Goal: Task Accomplishment & Management: Use online tool/utility

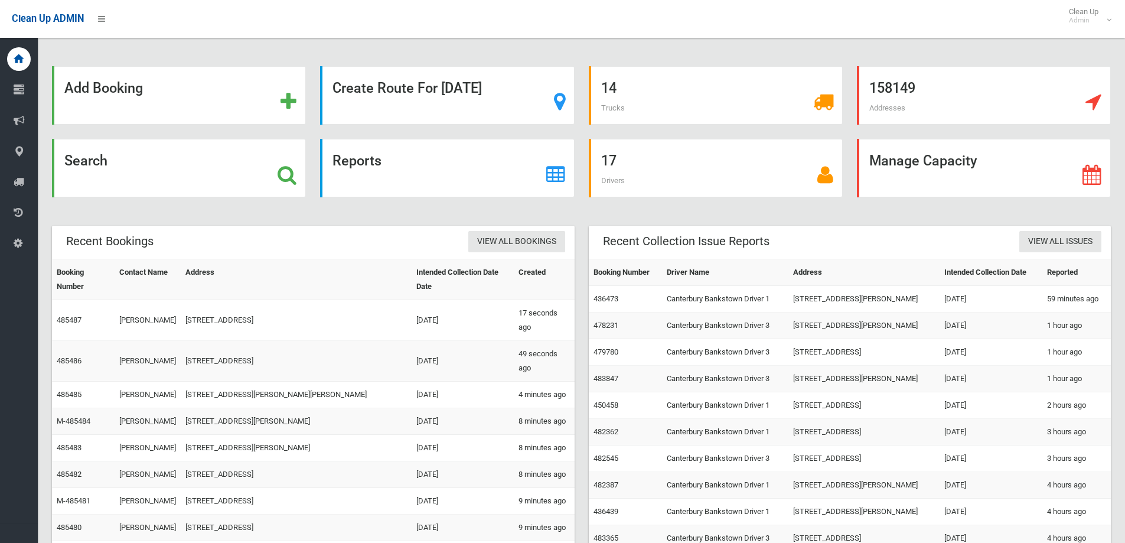
click at [183, 156] on div "Search" at bounding box center [179, 168] width 254 height 58
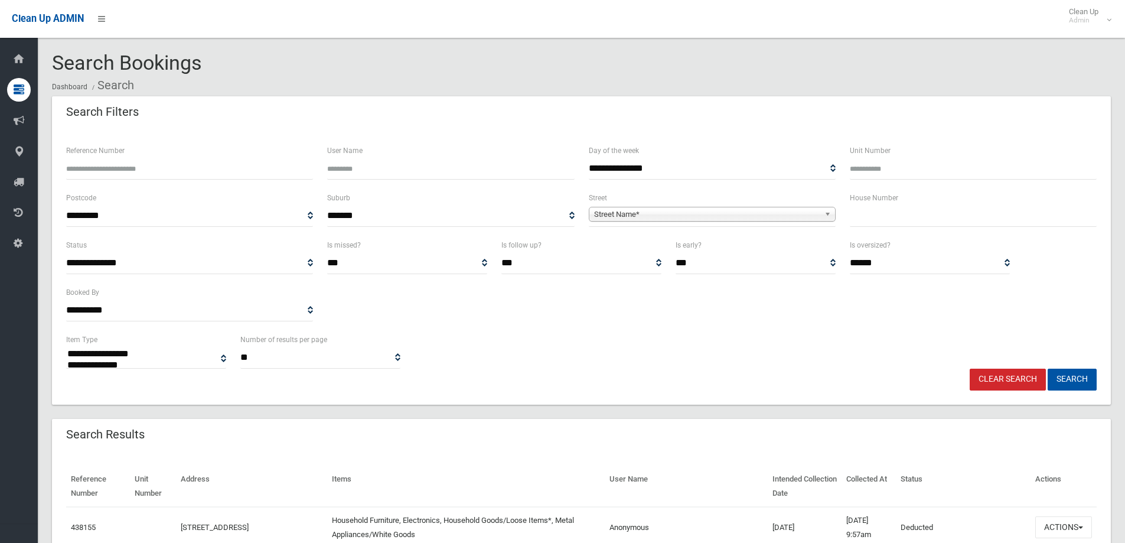
select select
click at [898, 210] on input "text" at bounding box center [973, 216] width 247 height 22
click at [188, 159] on input "Reference Number" at bounding box center [189, 169] width 247 height 22
click at [931, 214] on input "text" at bounding box center [973, 216] width 247 height 22
click at [931, 216] on input "text" at bounding box center [973, 216] width 247 height 22
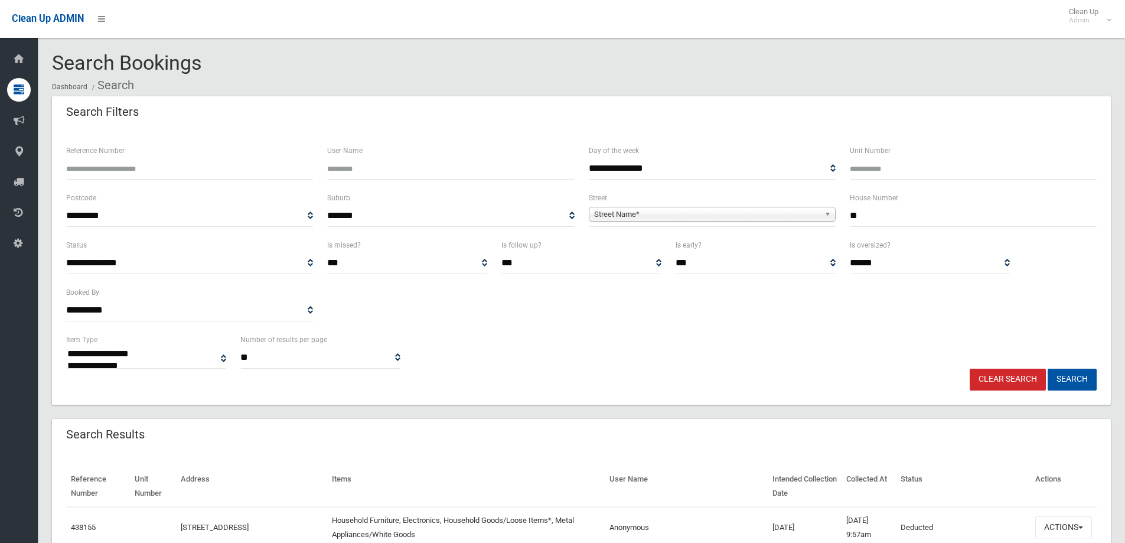
type input "**"
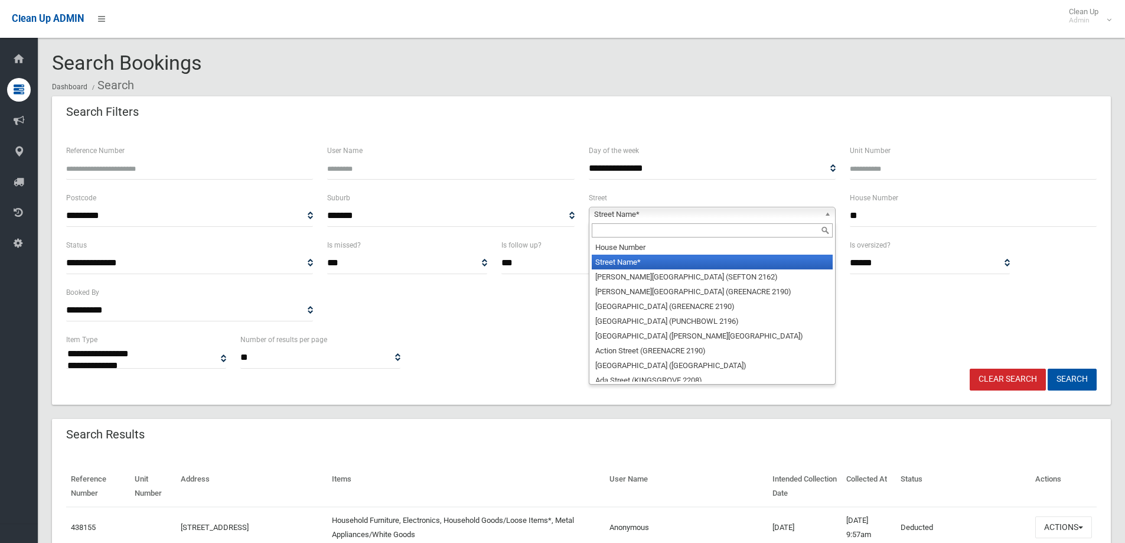
click at [715, 220] on span "Street Name*" at bounding box center [707, 214] width 226 height 14
click at [624, 226] on input "text" at bounding box center [712, 230] width 241 height 14
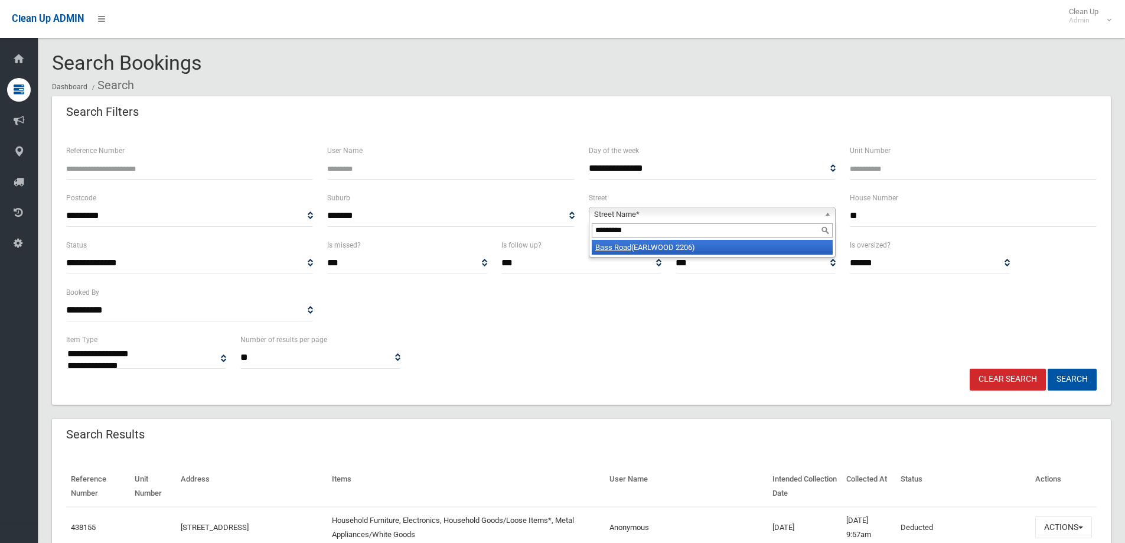
type input "*********"
click at [667, 243] on li "Bass Road (EARLWOOD 2206)" at bounding box center [712, 247] width 241 height 15
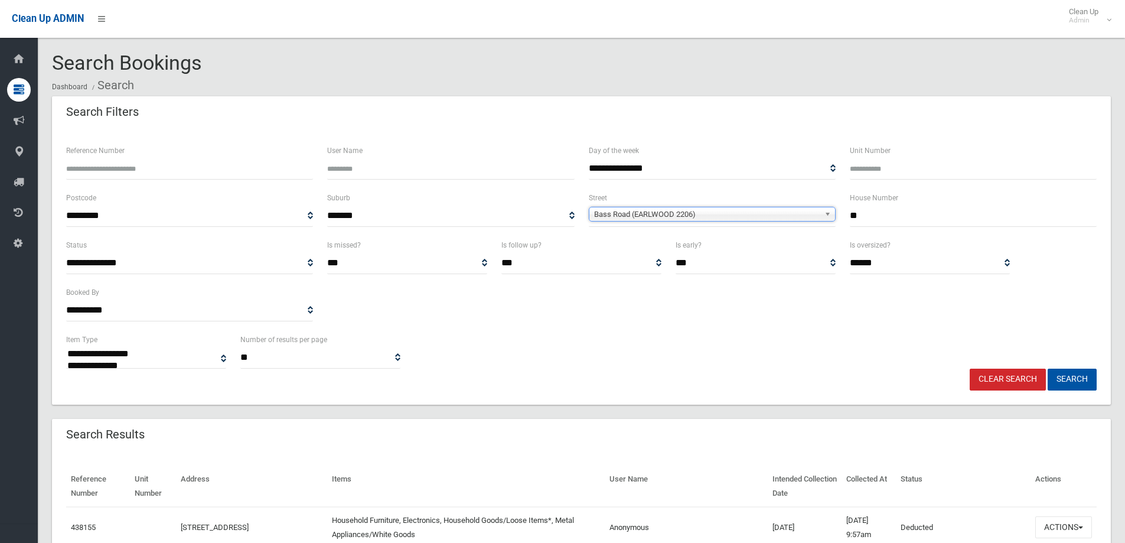
drag, startPoint x: 879, startPoint y: 209, endPoint x: 834, endPoint y: 214, distance: 45.1
click at [836, 214] on div "**********" at bounding box center [581, 214] width 1045 height 47
type input "*"
type input "****"
click at [1074, 377] on button "Search" at bounding box center [1072, 379] width 49 height 22
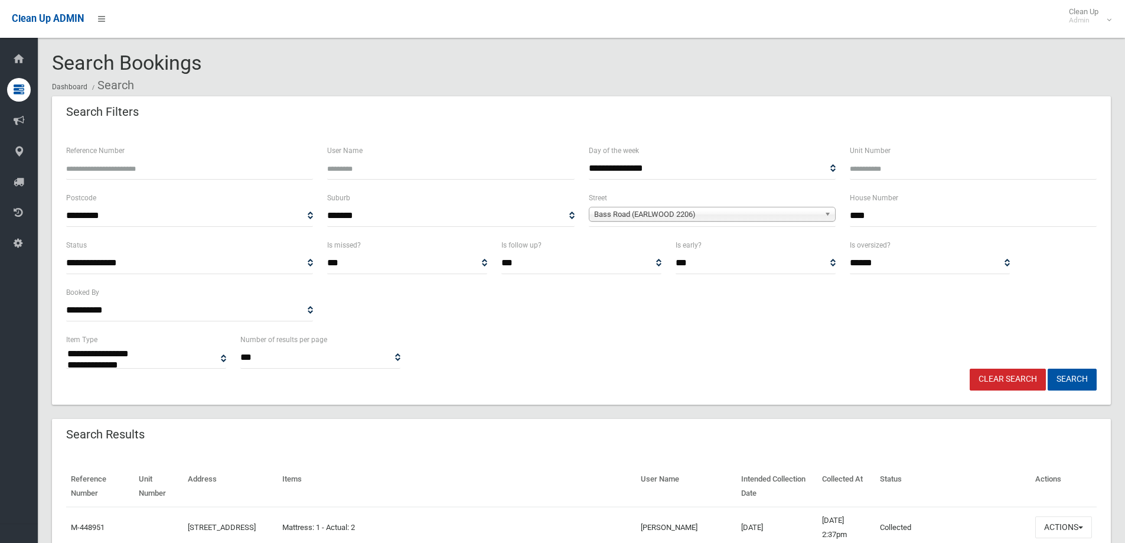
select select
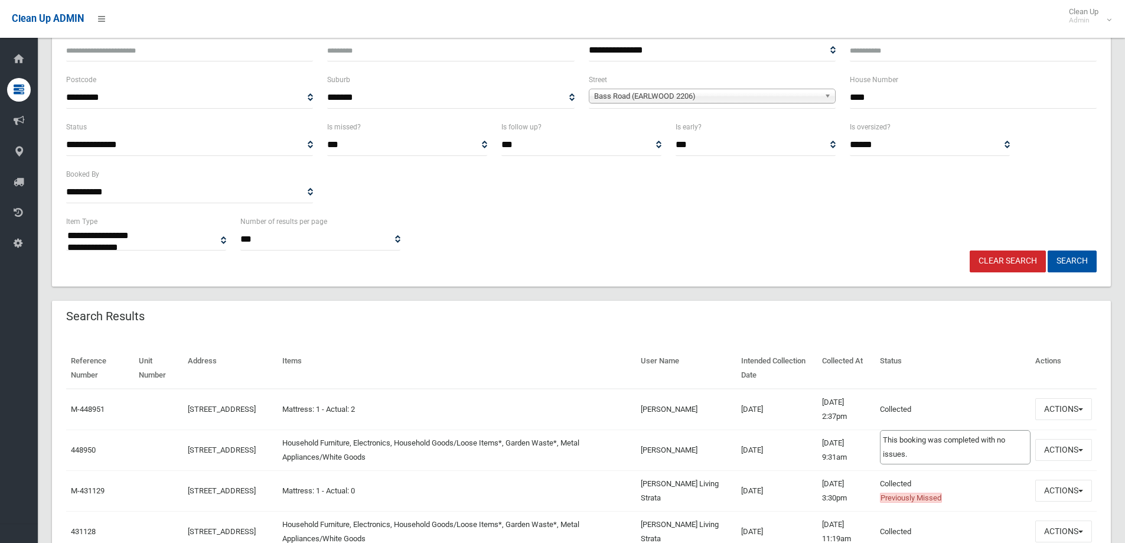
scroll to position [177, 0]
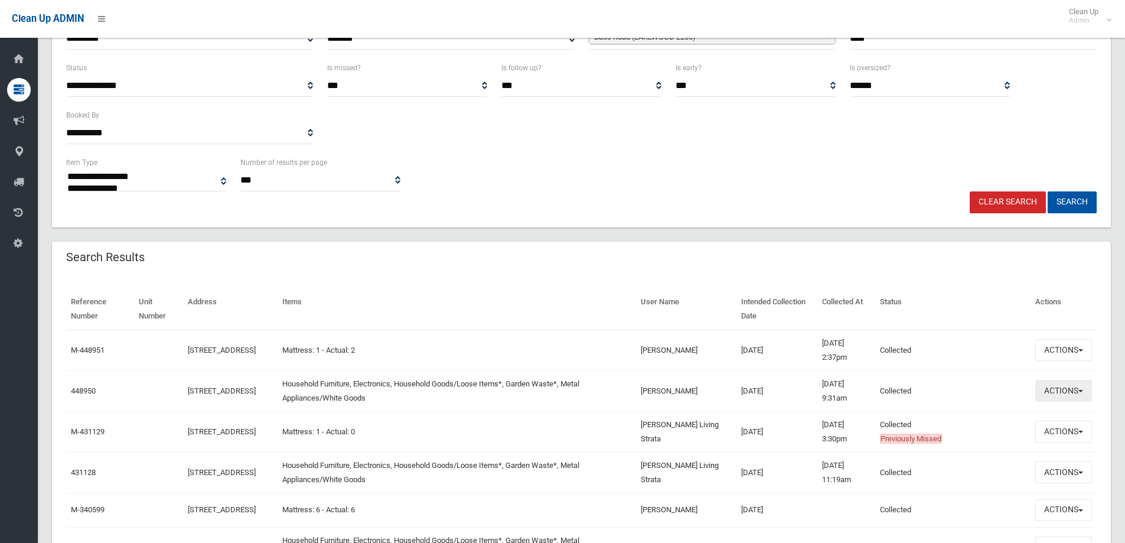
click at [1051, 393] on button "Actions" at bounding box center [1063, 391] width 57 height 22
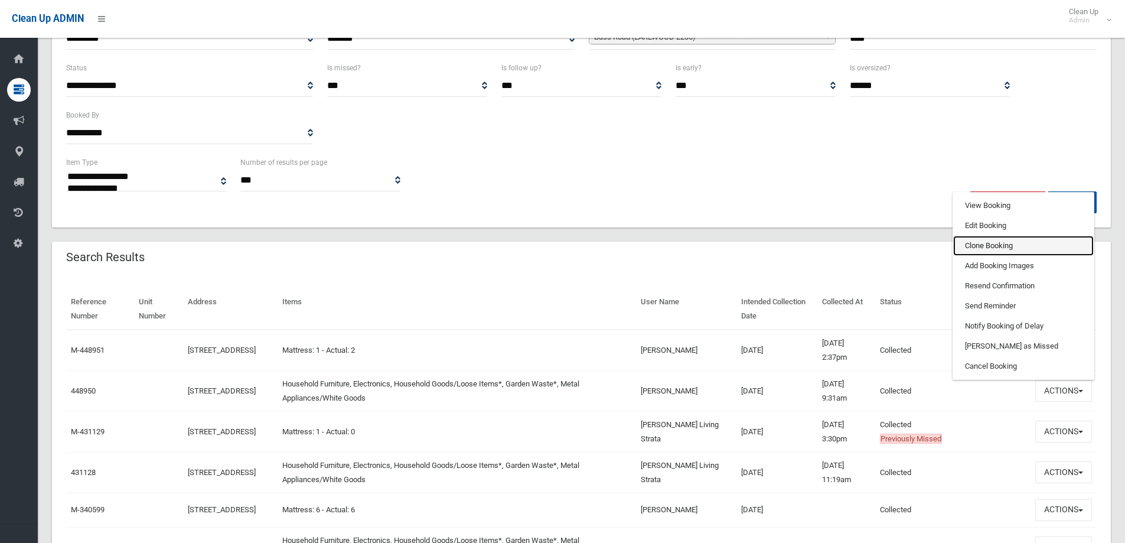
click at [986, 248] on link "Clone Booking" at bounding box center [1023, 246] width 141 height 20
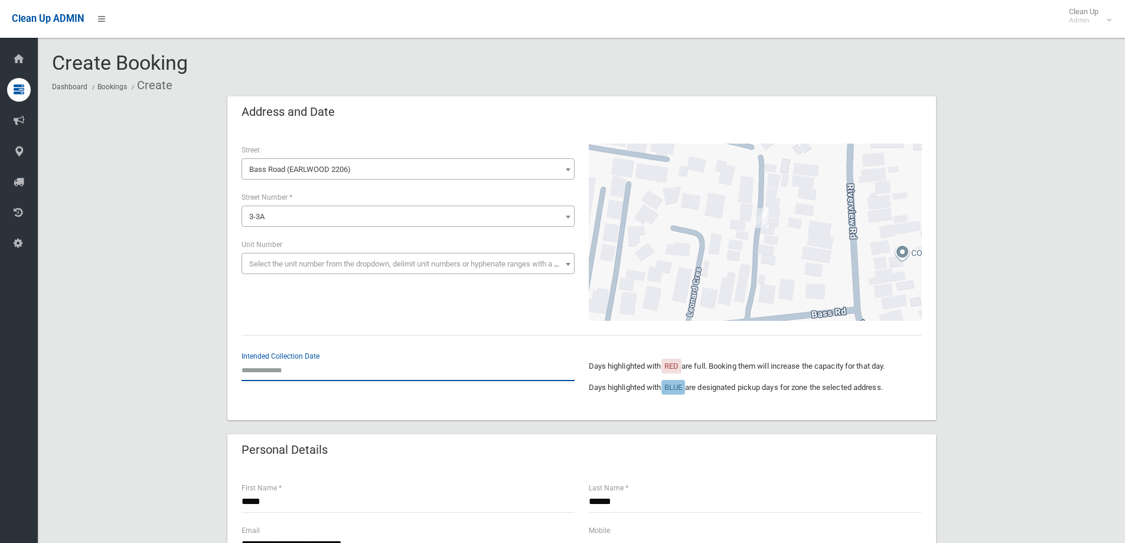
click at [302, 365] on input "text" at bounding box center [408, 370] width 333 height 22
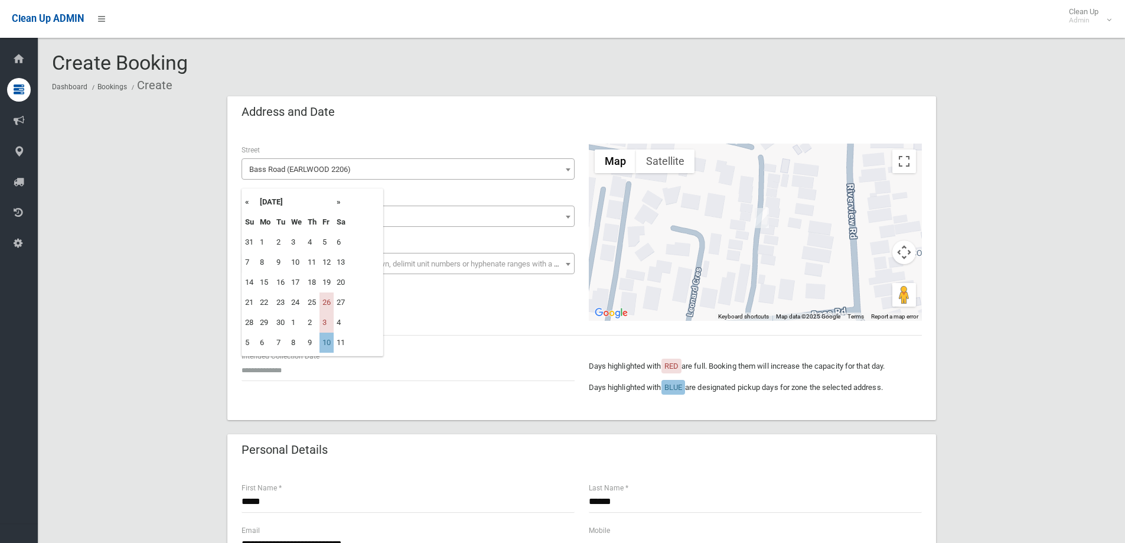
click at [338, 202] on th "»" at bounding box center [341, 202] width 15 height 20
click at [324, 260] on td "10" at bounding box center [326, 262] width 14 height 20
type input "**********"
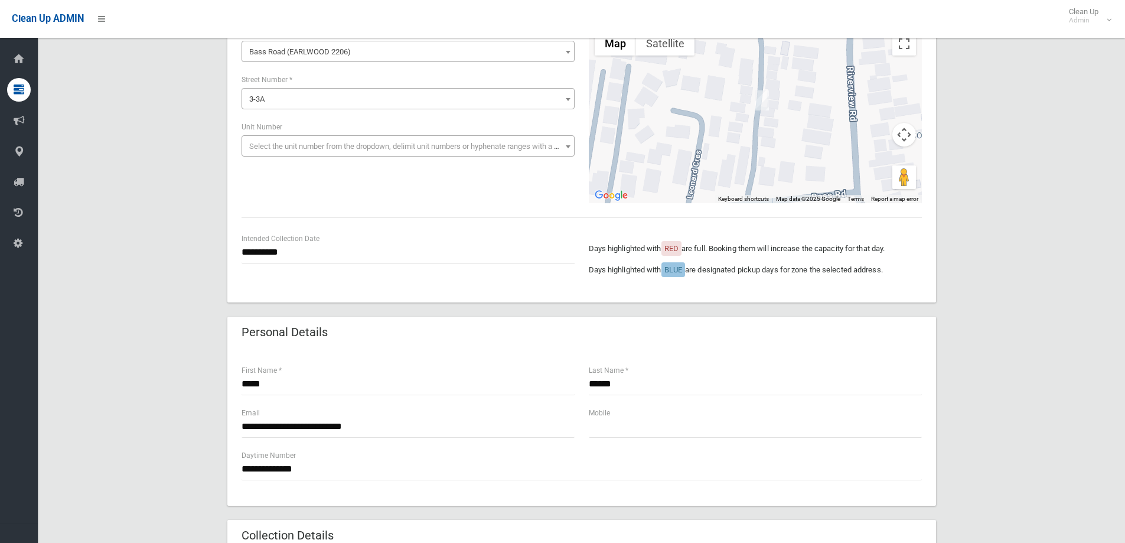
scroll to position [118, 0]
click at [1030, 312] on div "**********" at bounding box center [581, 493] width 1059 height 1030
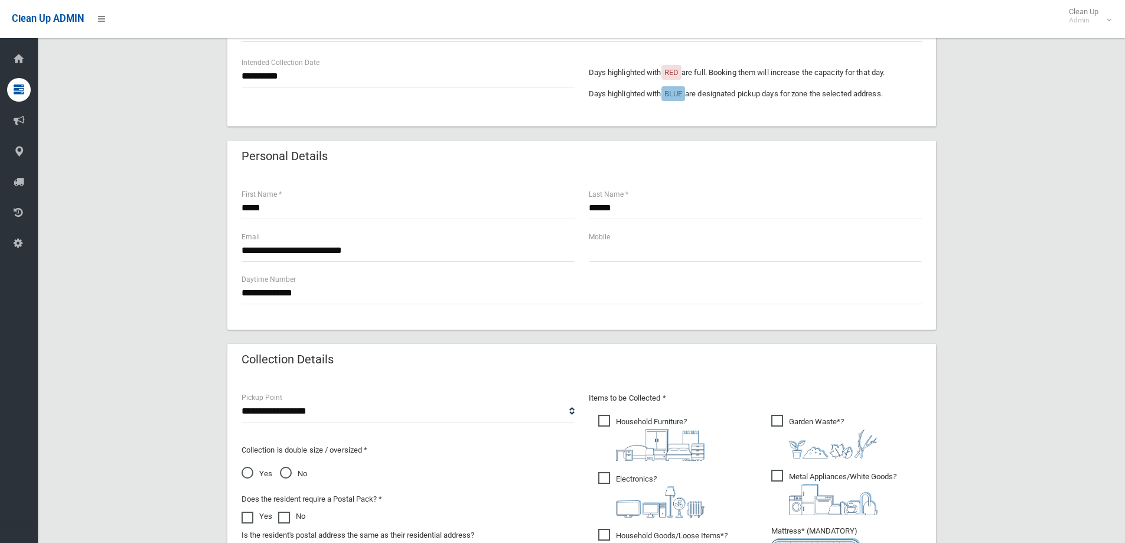
scroll to position [413, 0]
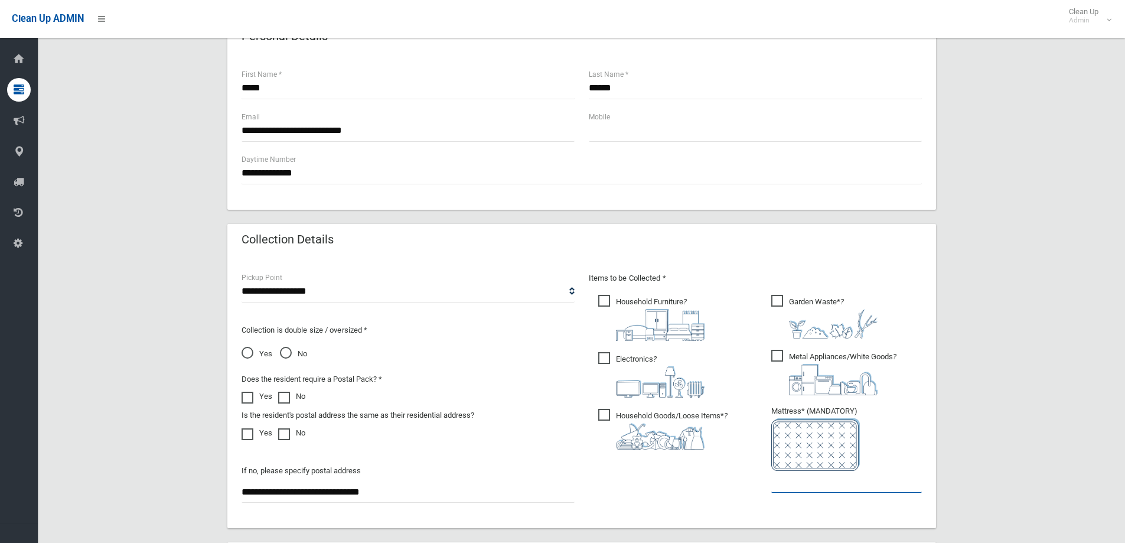
click at [831, 491] on input "text" at bounding box center [846, 482] width 151 height 22
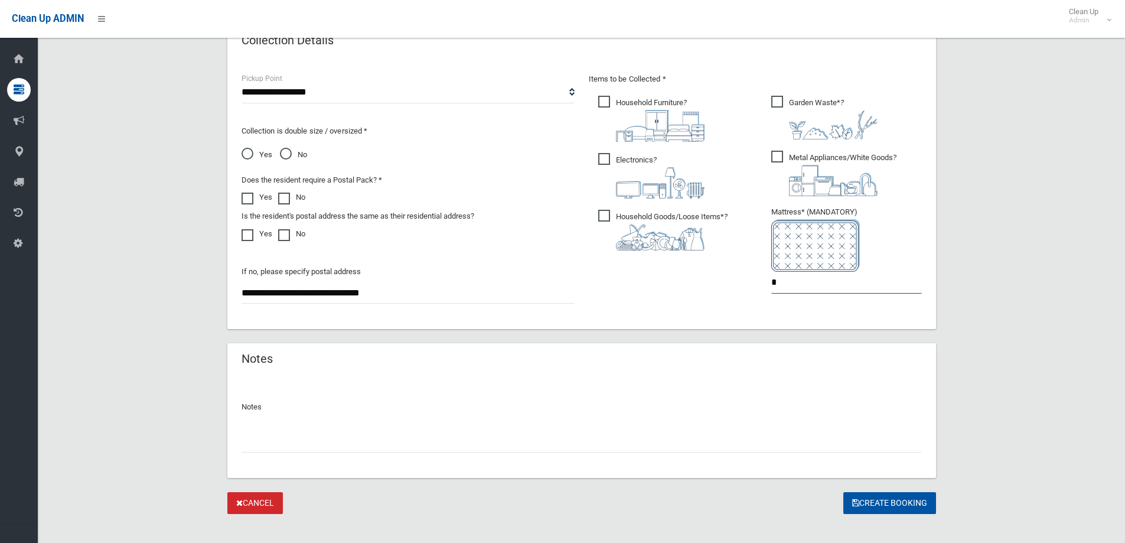
scroll to position [626, 0]
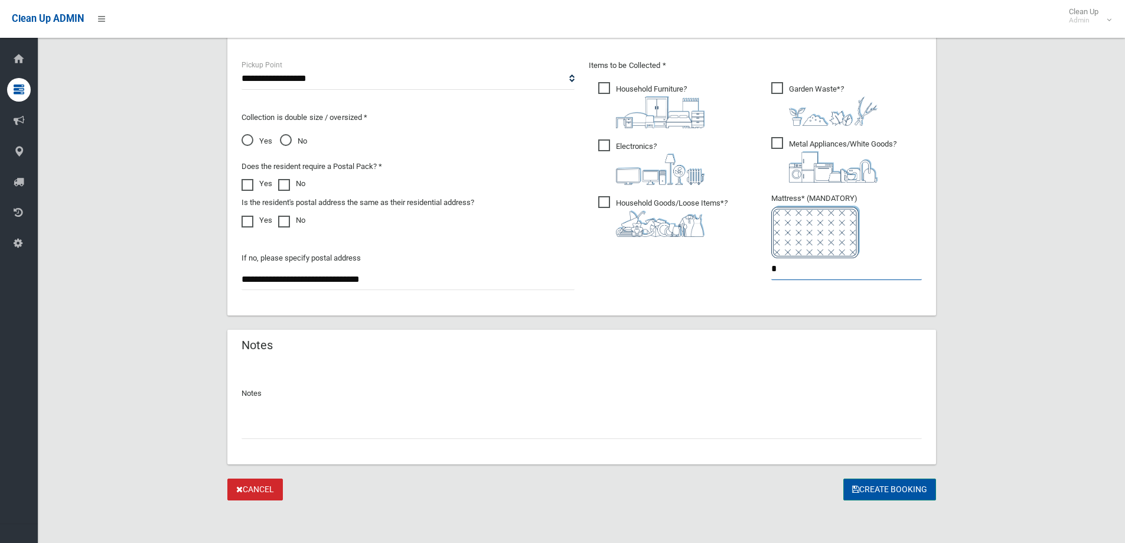
type input "*"
click at [886, 486] on button "Create Booking" at bounding box center [889, 489] width 93 height 22
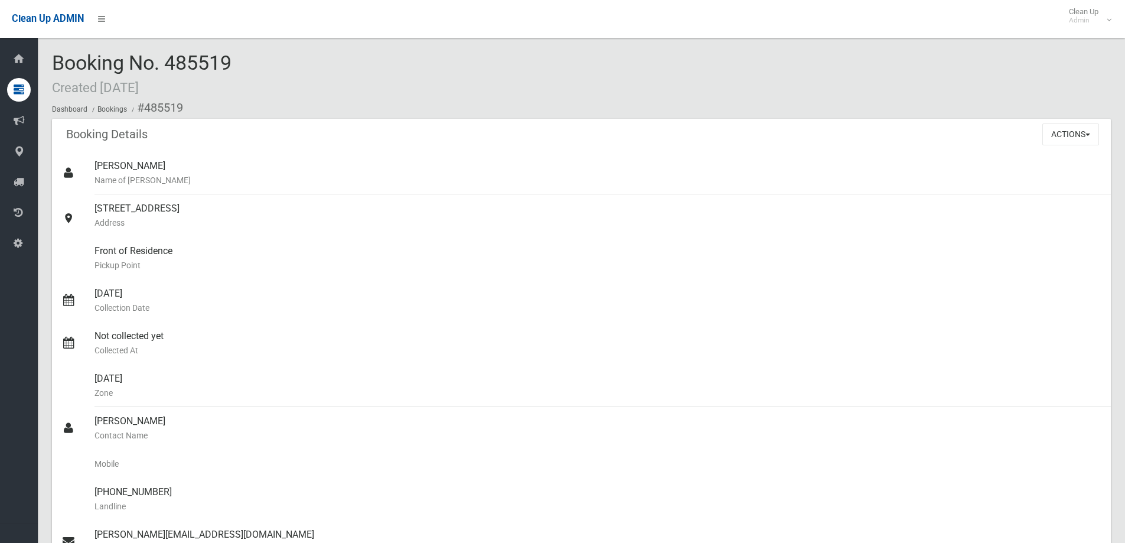
drag, startPoint x: 263, startPoint y: 71, endPoint x: 63, endPoint y: 53, distance: 200.5
click at [63, 53] on div "Booking No. 485519 Created 15/09/2025 Dashboard Bookings #485519" at bounding box center [581, 85] width 1059 height 67
click at [120, 52] on span "Booking No. 485519 Created 15/09/2025" at bounding box center [142, 74] width 180 height 46
drag, startPoint x: 60, startPoint y: 62, endPoint x: 222, endPoint y: 68, distance: 162.5
click at [208, 71] on span "Booking No. 485519 Created 15/09/2025" at bounding box center [142, 74] width 180 height 46
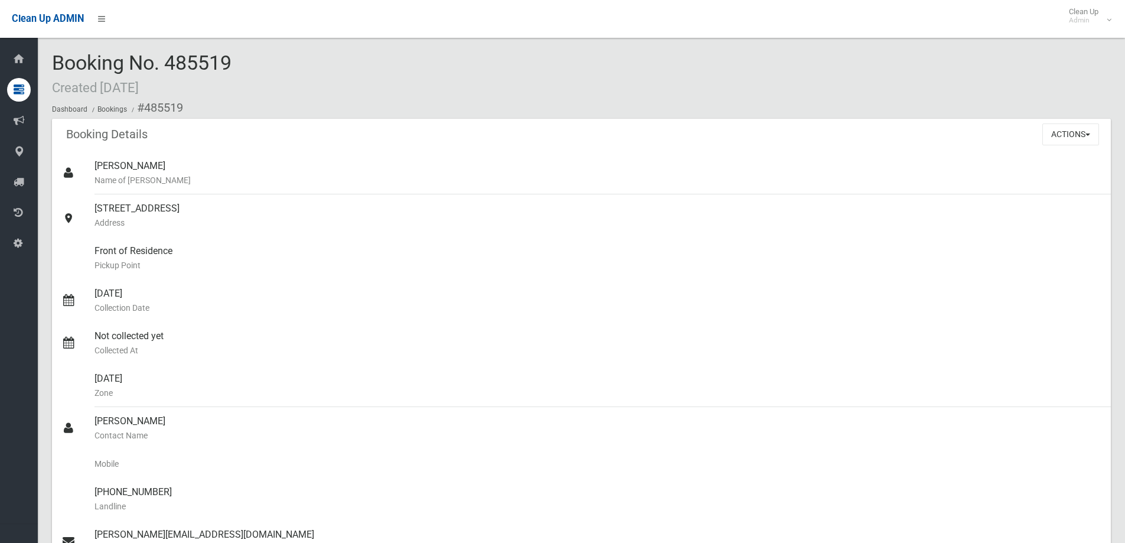
click at [246, 67] on div "Booking No. 485519 Created 15/09/2025 Dashboard Bookings #485519" at bounding box center [581, 85] width 1059 height 67
drag, startPoint x: 243, startPoint y: 57, endPoint x: 163, endPoint y: 54, distance: 80.4
click at [163, 54] on div "Booking No. 485519 Created 15/09/2025 Dashboard Bookings #485519" at bounding box center [581, 85] width 1059 height 67
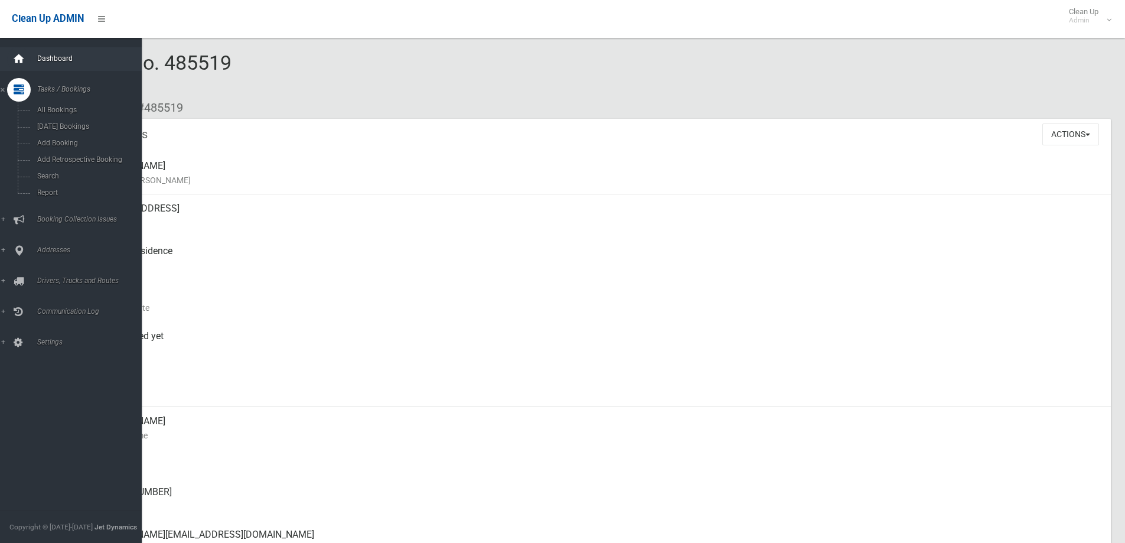
click at [28, 60] on div at bounding box center [19, 59] width 24 height 24
